Goal: Book appointment/travel/reservation

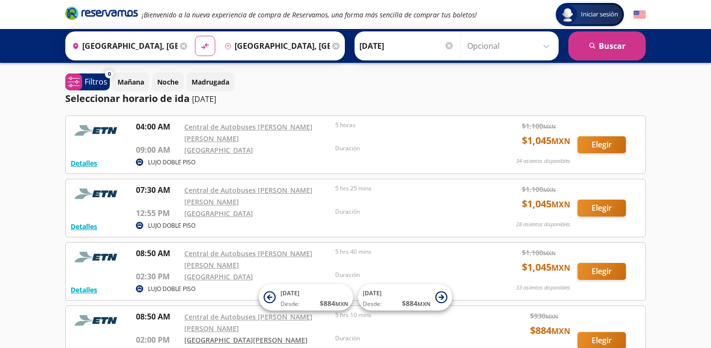
click at [236, 336] on link "[GEOGRAPHIC_DATA][PERSON_NAME][PERSON_NAME]" at bounding box center [245, 346] width 123 height 21
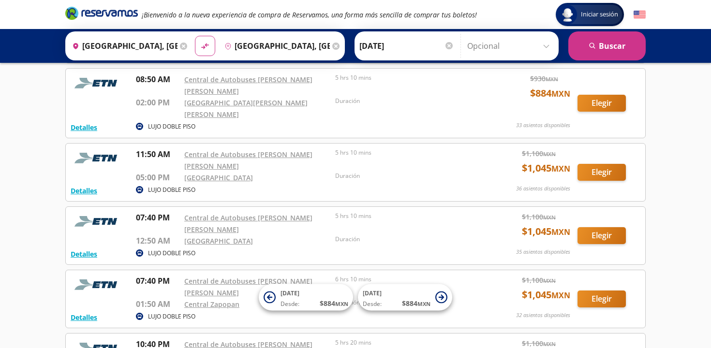
scroll to position [236, 0]
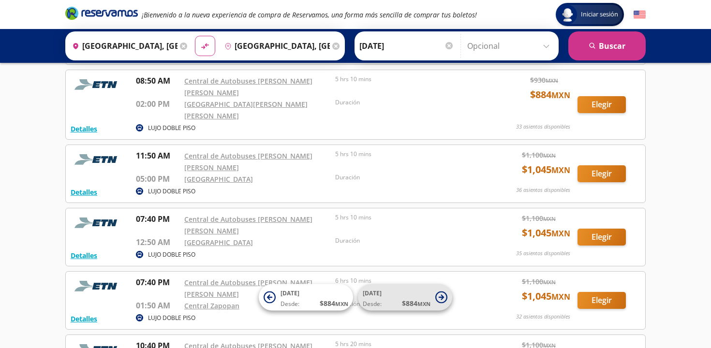
click at [439, 295] on icon at bounding box center [441, 298] width 12 height 12
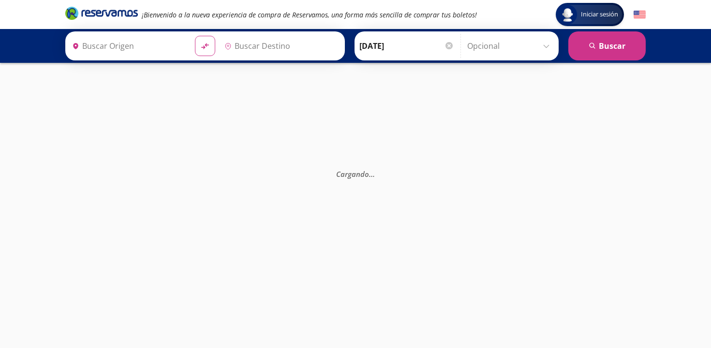
type input "[GEOGRAPHIC_DATA], [GEOGRAPHIC_DATA]"
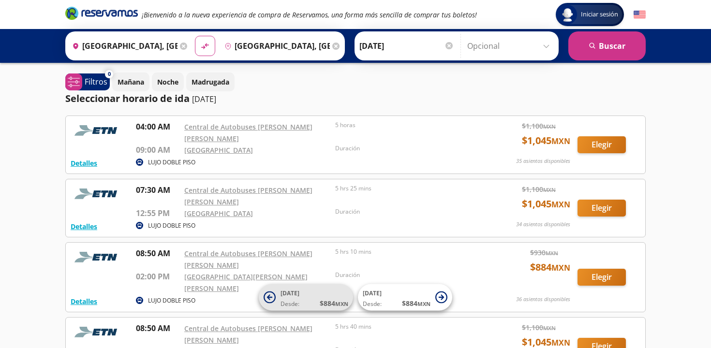
click at [270, 296] on icon at bounding box center [269, 298] width 12 height 12
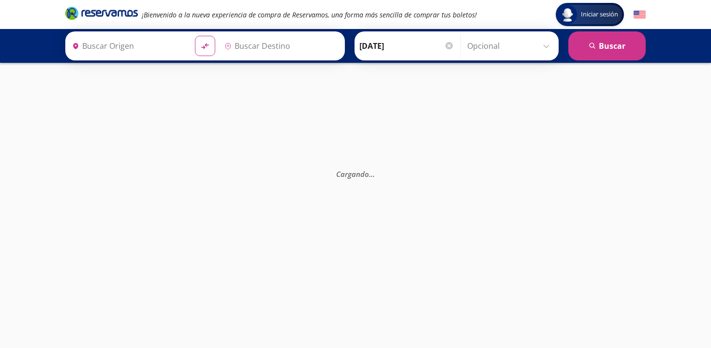
type input "[GEOGRAPHIC_DATA], [GEOGRAPHIC_DATA]"
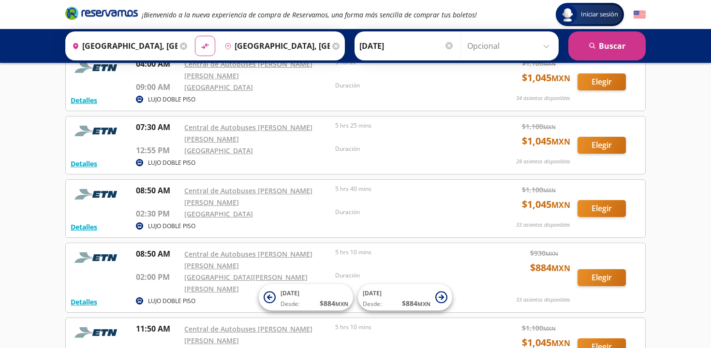
scroll to position [66, 0]
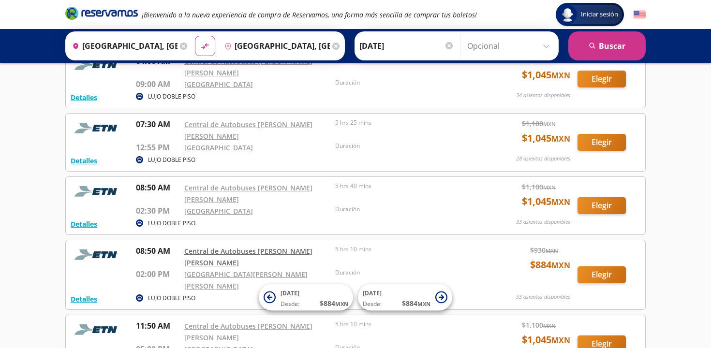
click at [227, 247] on link "Central de Autobuses [PERSON_NAME] [PERSON_NAME]" at bounding box center [248, 257] width 128 height 21
